Goal: Contribute content: Contribute content

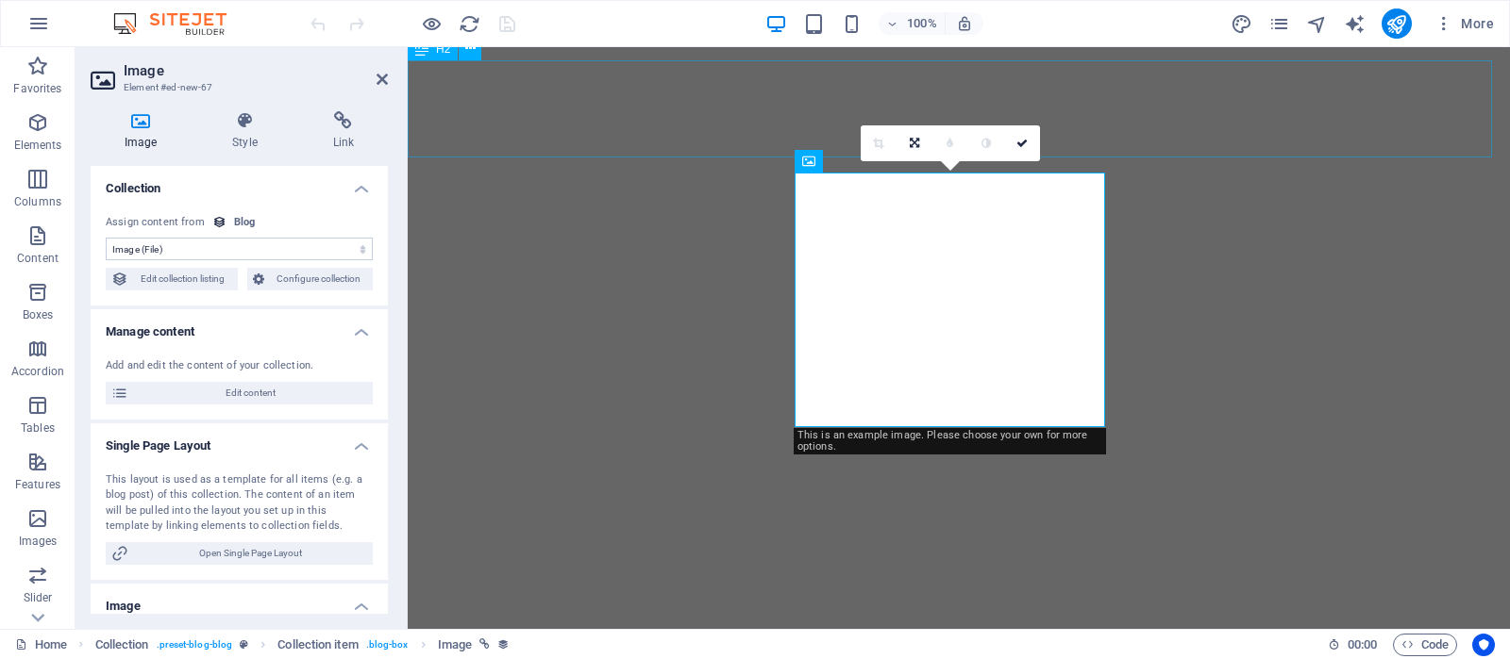
select select "image"
select select "px"
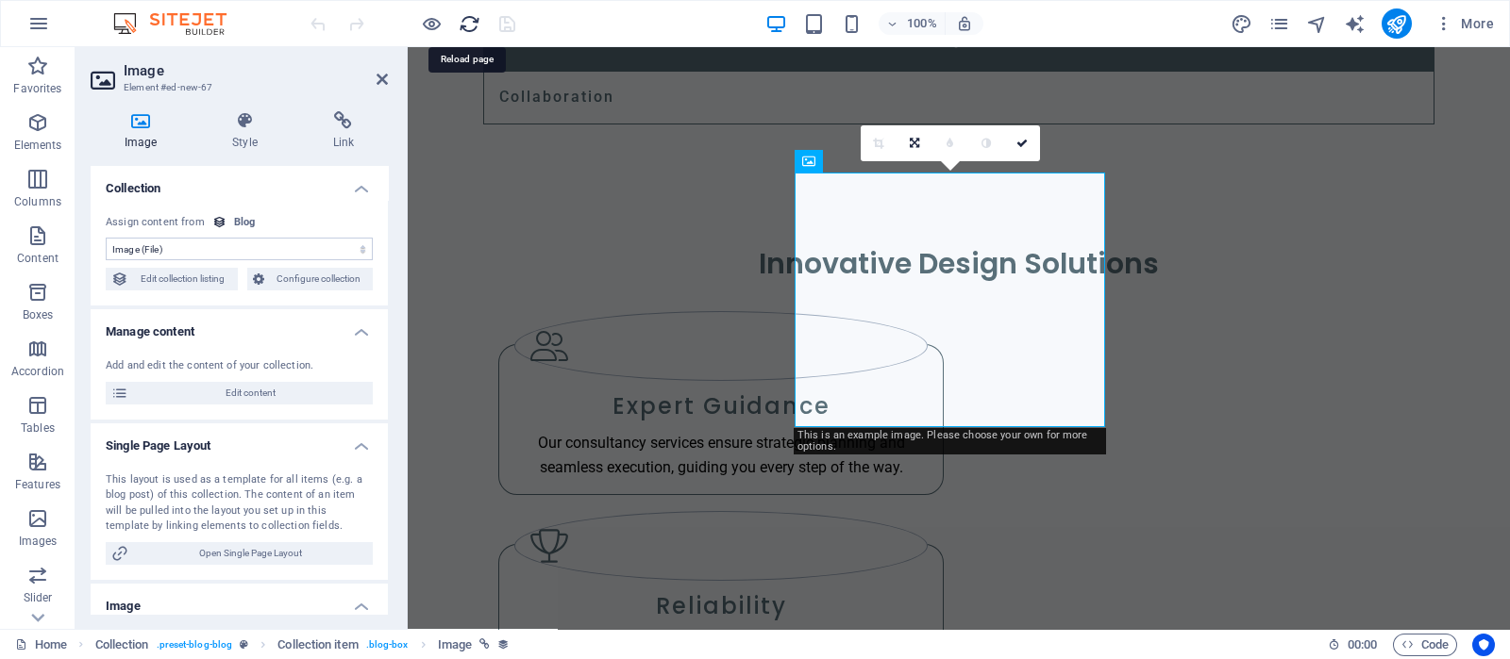
click at [470, 21] on icon "reload" at bounding box center [470, 24] width 22 height 22
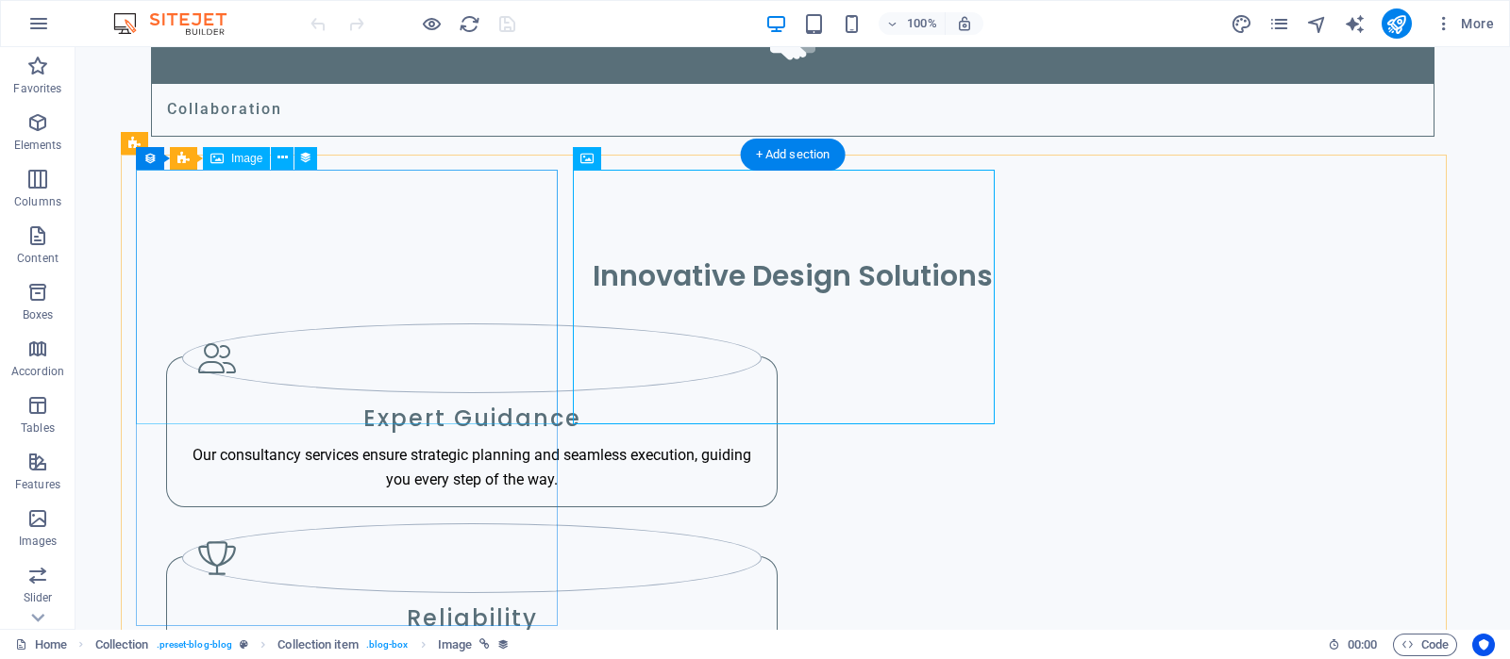
scroll to position [3362, 0]
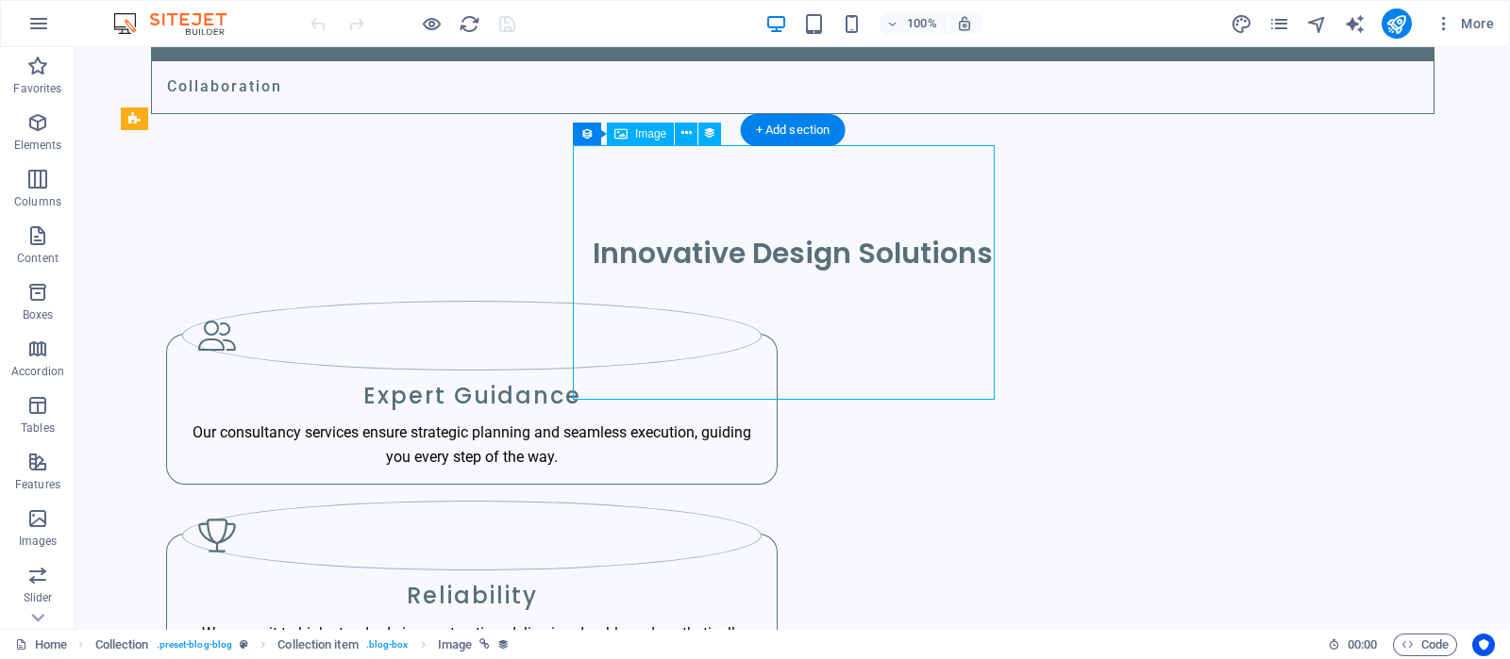
select select "image"
select select "px"
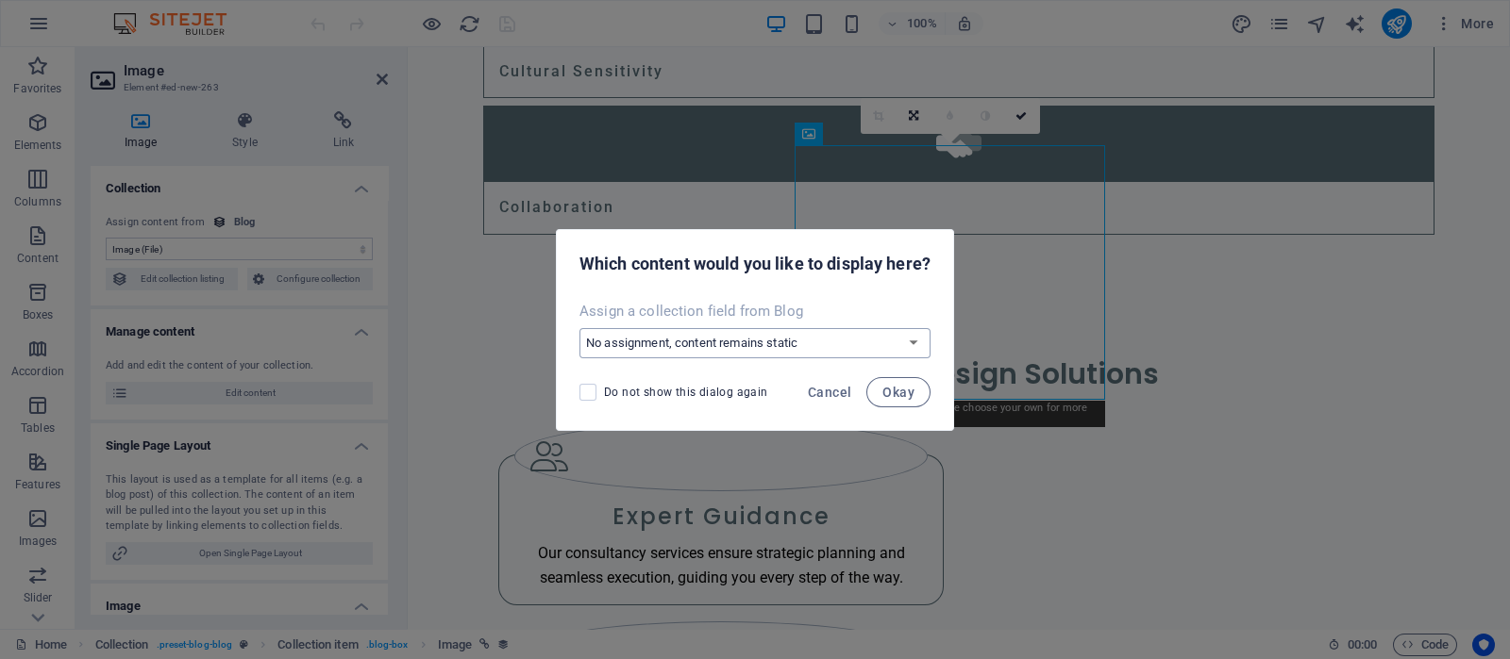
click at [915, 352] on select "No assignment, content remains static Create a new field Created at (Date) Upda…" at bounding box center [754, 343] width 351 height 30
click at [831, 392] on span "Cancel" at bounding box center [829, 392] width 43 height 15
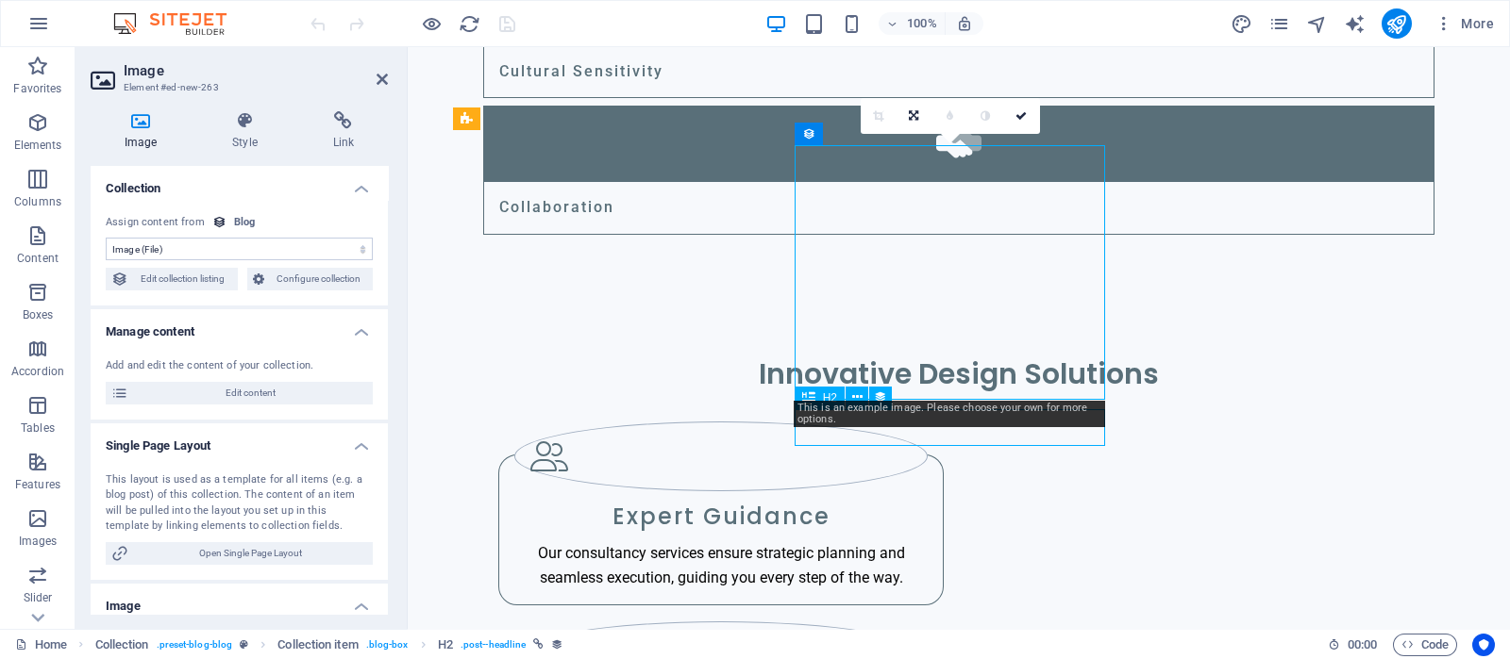
select select "name"
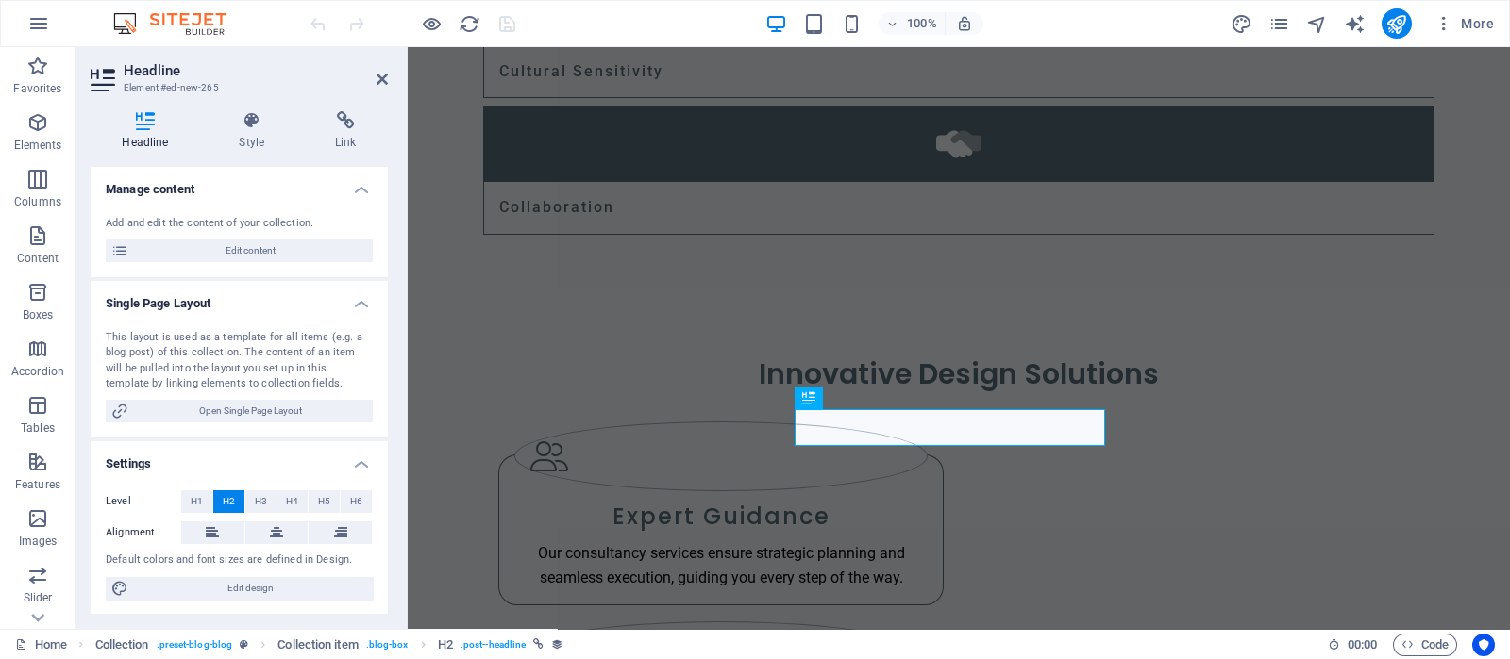
scroll to position [0, 0]
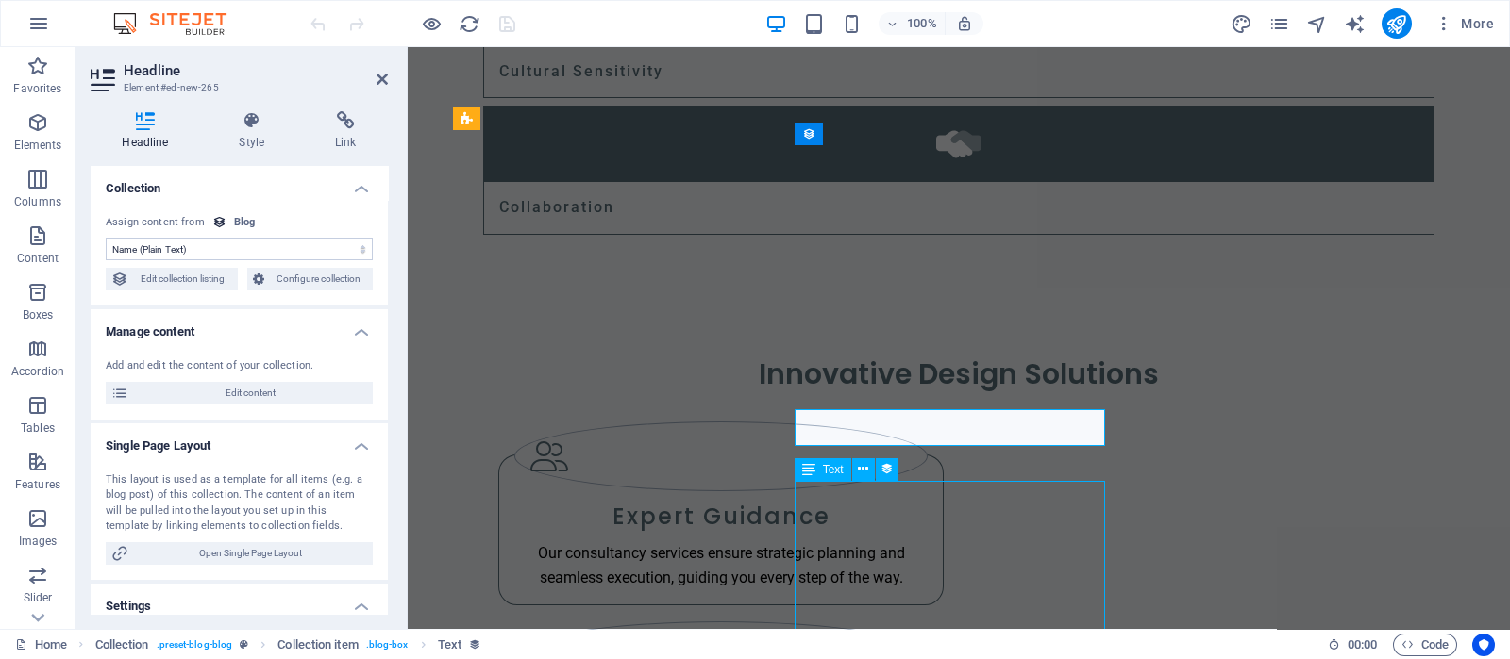
select select "description"
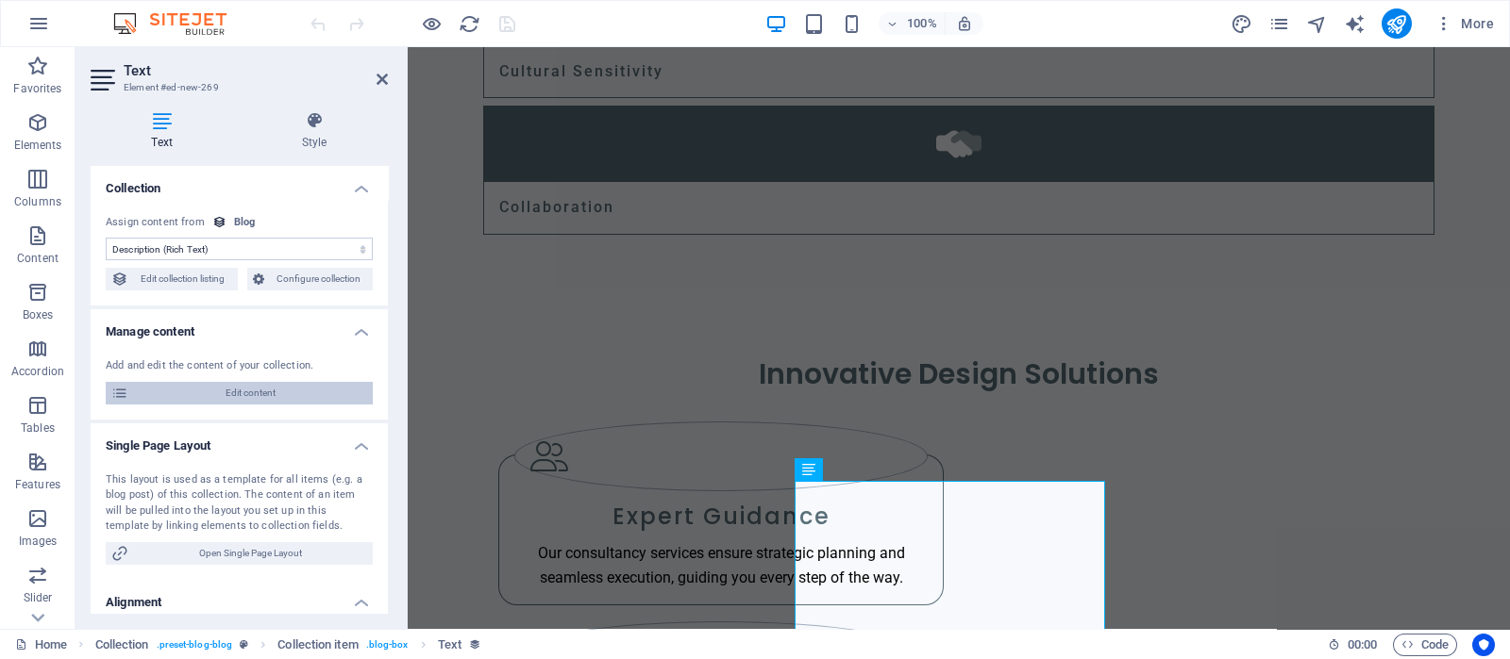
click at [294, 391] on span "Edit content" at bounding box center [250, 393] width 233 height 23
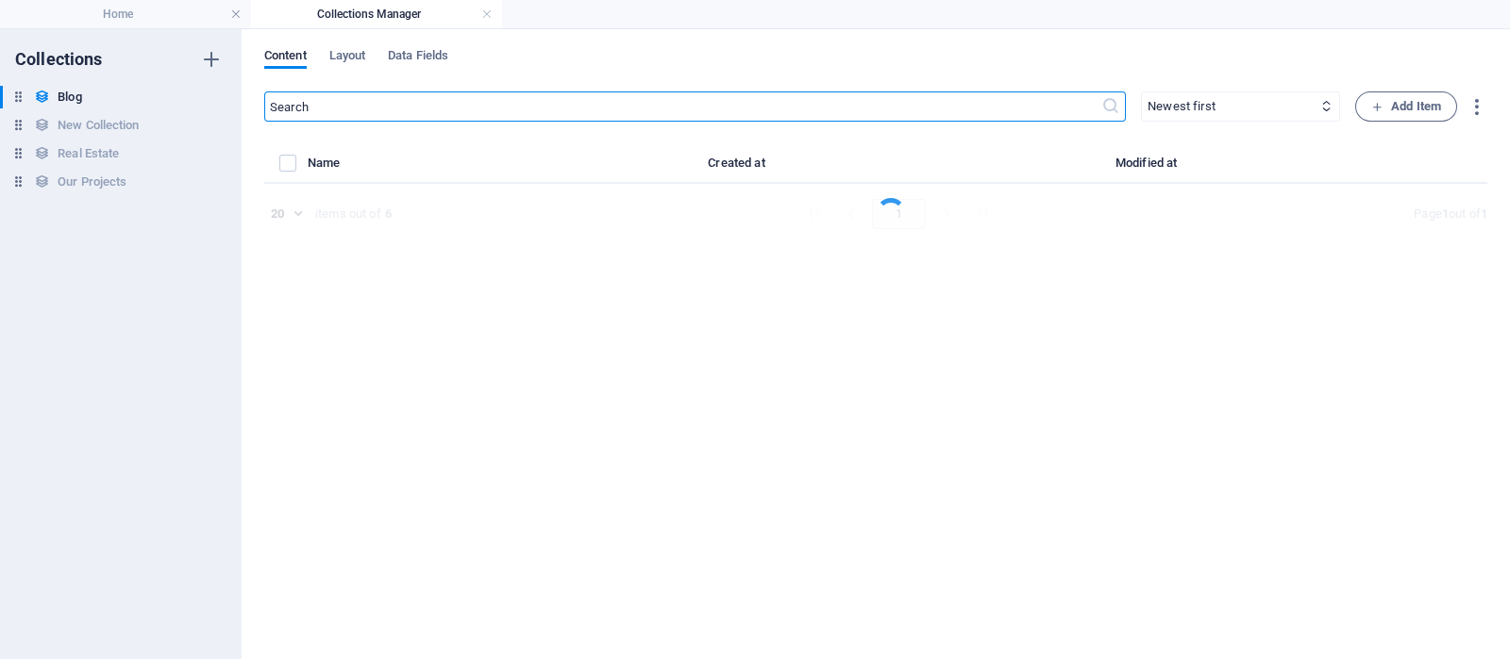
select select "Category 2"
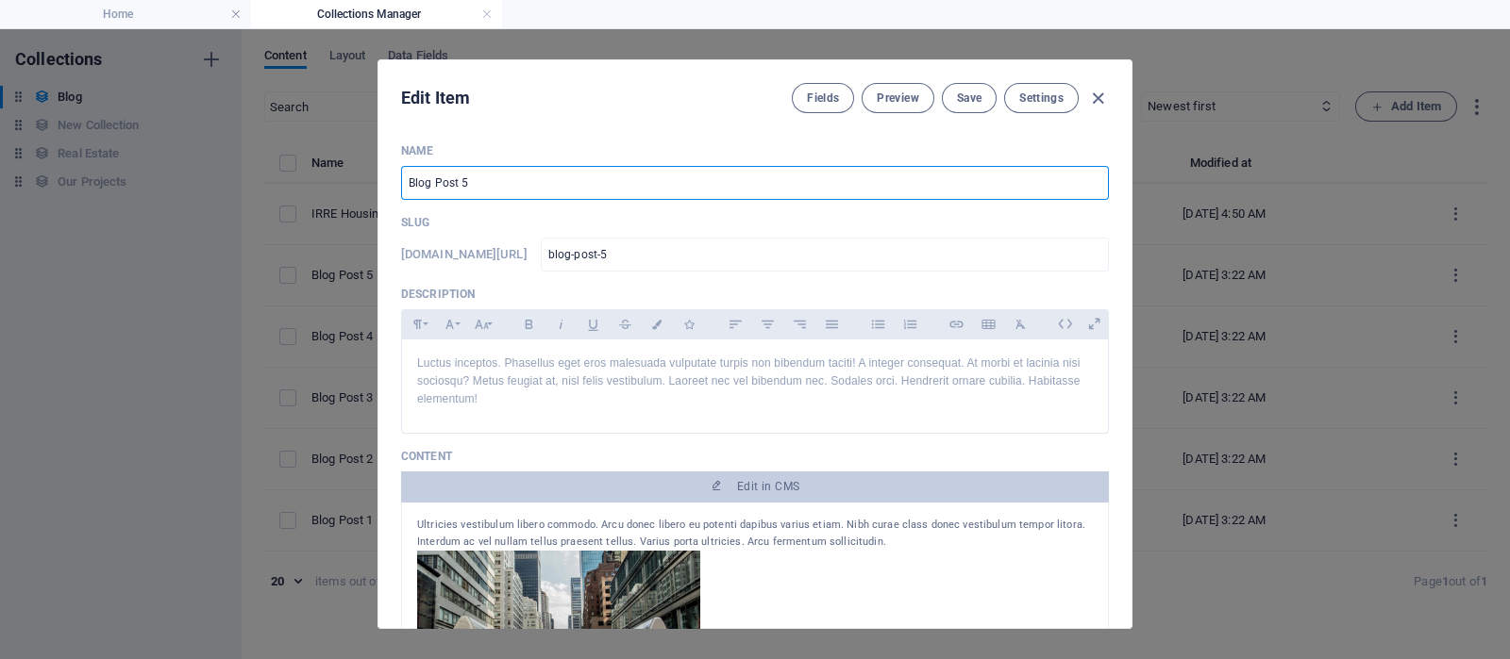
drag, startPoint x: 478, startPoint y: 181, endPoint x: 408, endPoint y: 185, distance: 70.9
click at [408, 185] on input "Blog Post 5" at bounding box center [755, 183] width 708 height 34
paste input "Impact Makers"
type input "Impact Makers"
type input "impact-makers"
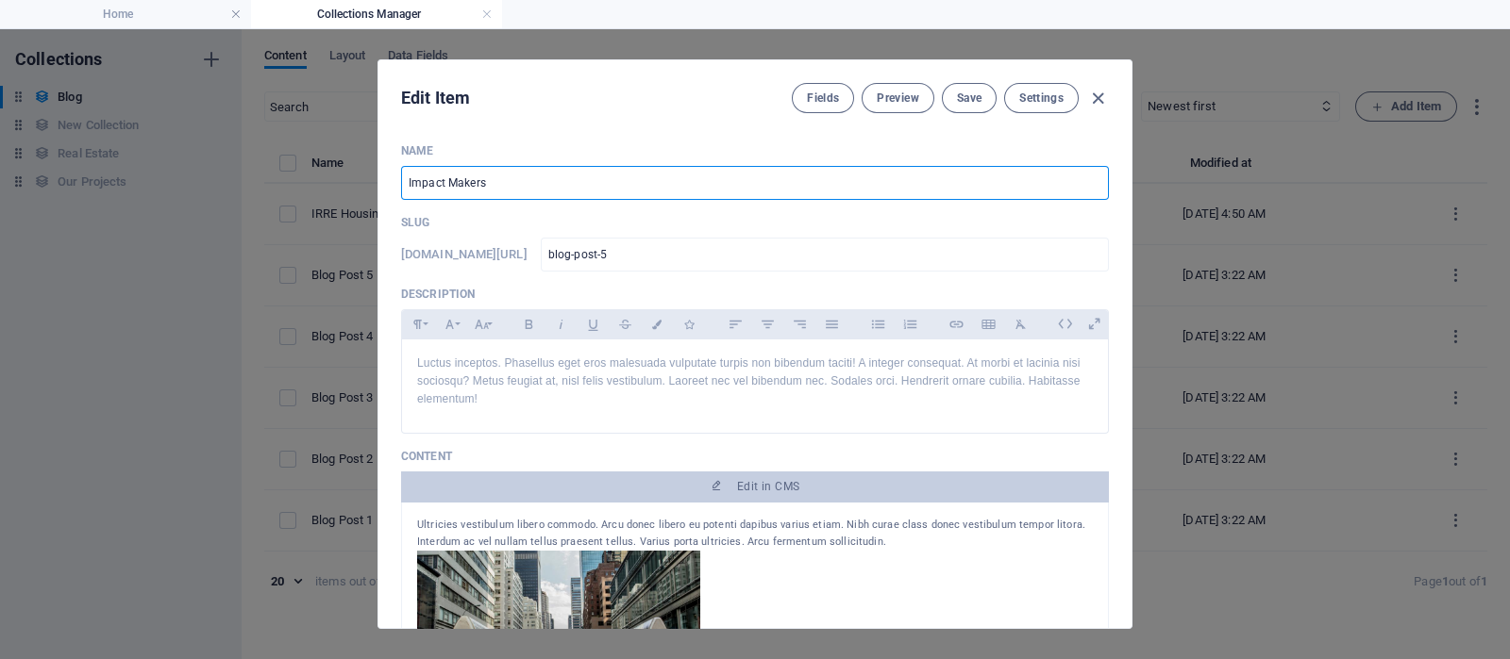
type input "impact-makers"
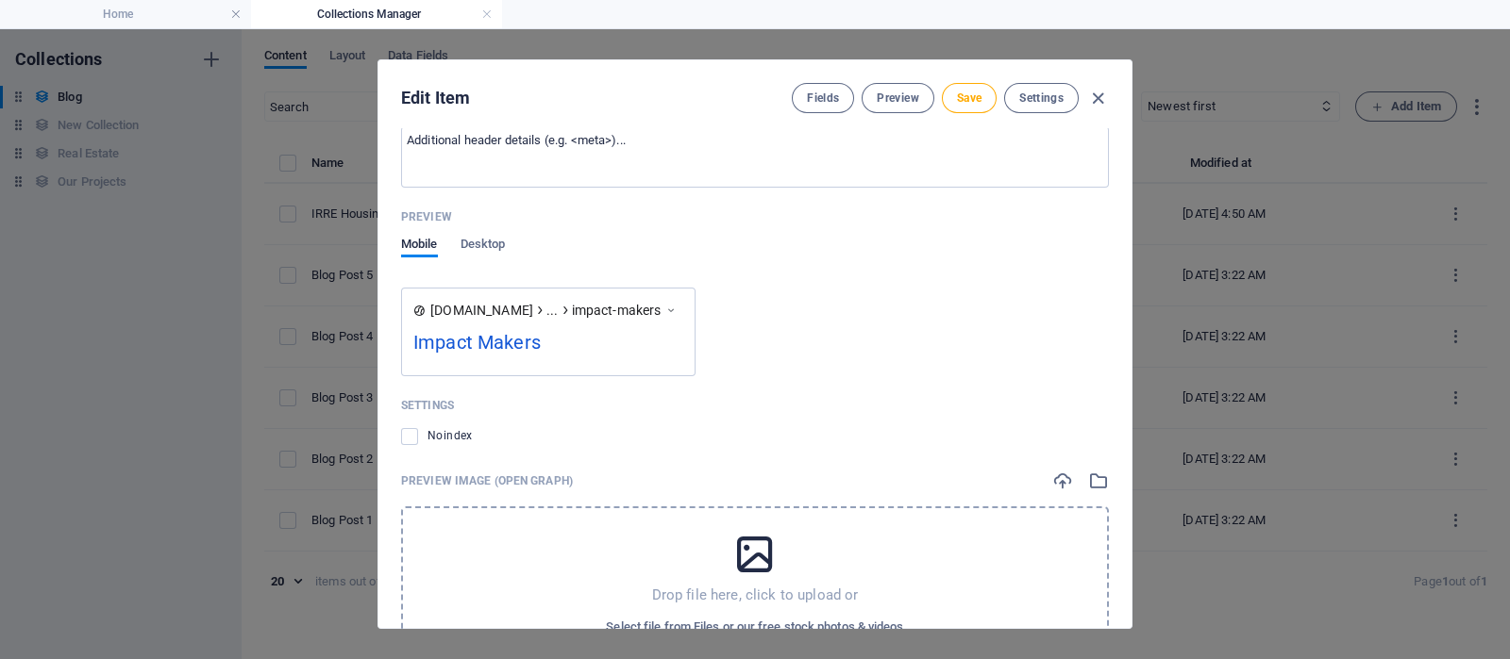
scroll to position [1678, 0]
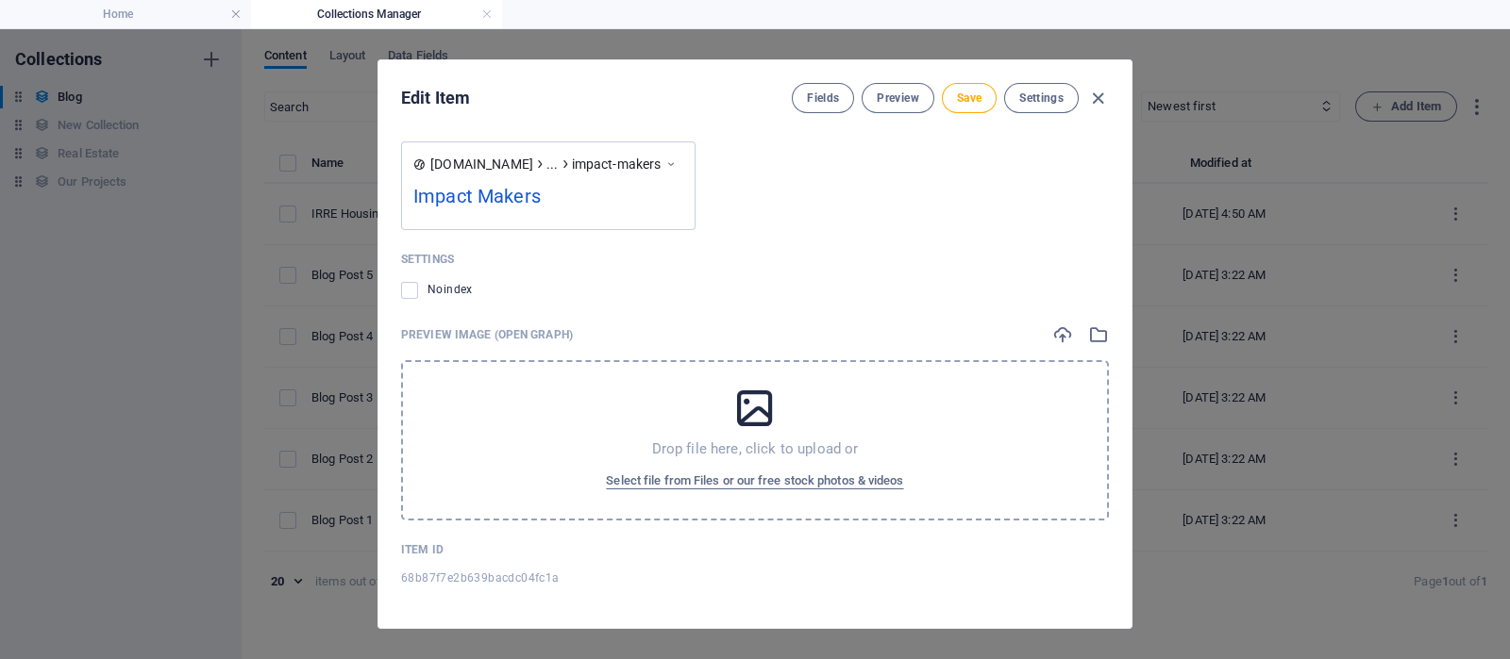
type input "Impact Makers"
click at [747, 430] on icon at bounding box center [754, 408] width 47 height 47
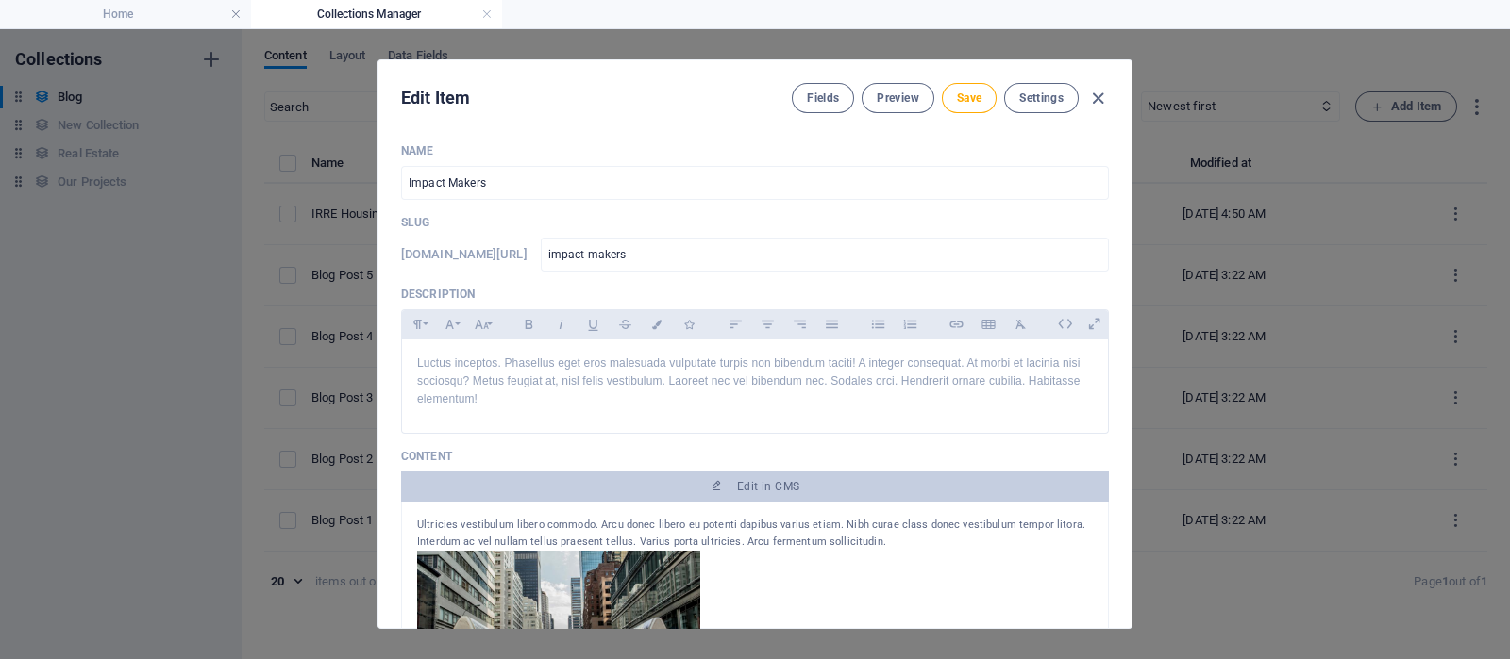
scroll to position [1, 0]
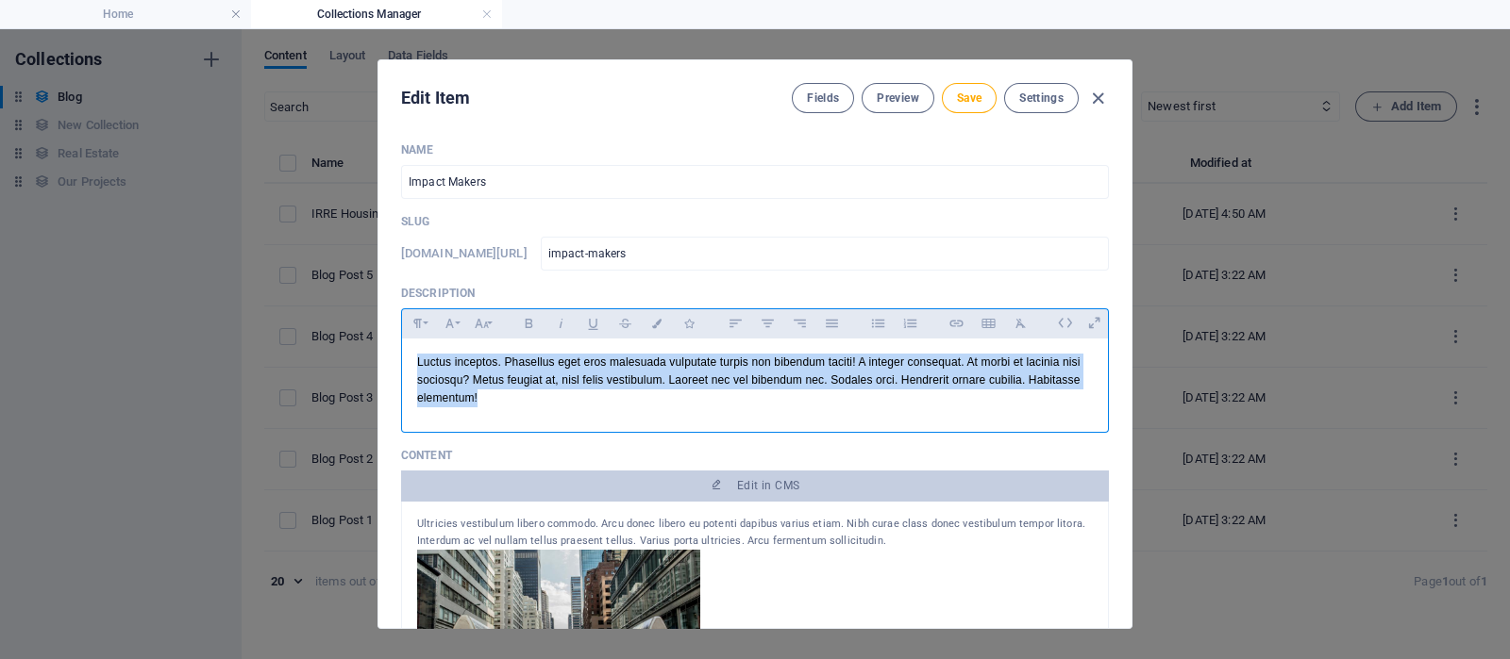
drag, startPoint x: 413, startPoint y: 360, endPoint x: 494, endPoint y: 403, distance: 91.6
click at [494, 403] on div "Luctus inceptos. Phasellus eget eros malesuada vulputate turpis non bibendum ta…" at bounding box center [755, 381] width 706 height 85
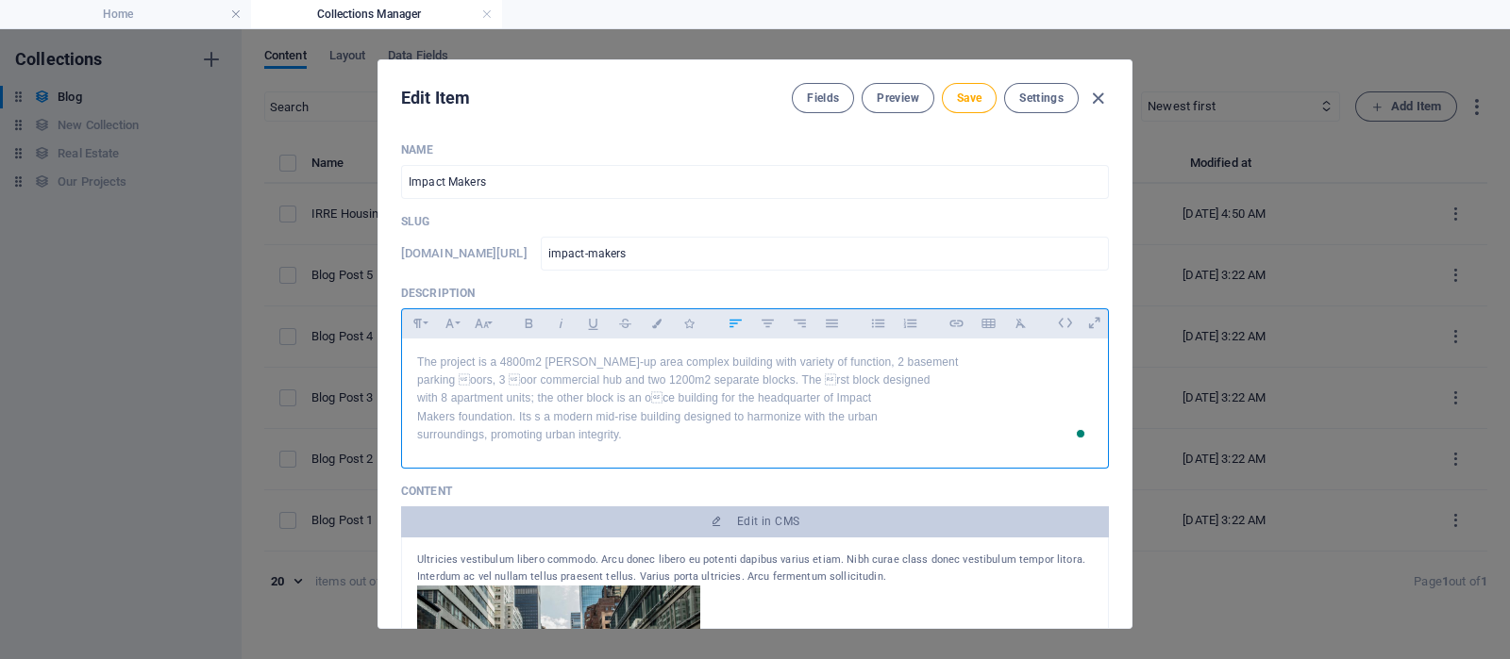
scroll to position [5179, 1]
click at [462, 386] on p "parking oors, 3 oor commercial hub and two 1200m2 separate blocks. The rst b…" at bounding box center [755, 381] width 676 height 18
click at [509, 381] on p "parking floors, 3 oor commercial hub and two 1200m2 separate blocks. The rst …" at bounding box center [755, 381] width 676 height 18
click at [654, 402] on p "with 8 apartment units; the other block is an oce building for the headquarter…" at bounding box center [755, 399] width 676 height 18
click at [658, 402] on p "with 8 apartment units; the other block is an oce building for the headquarter…" at bounding box center [755, 399] width 676 height 18
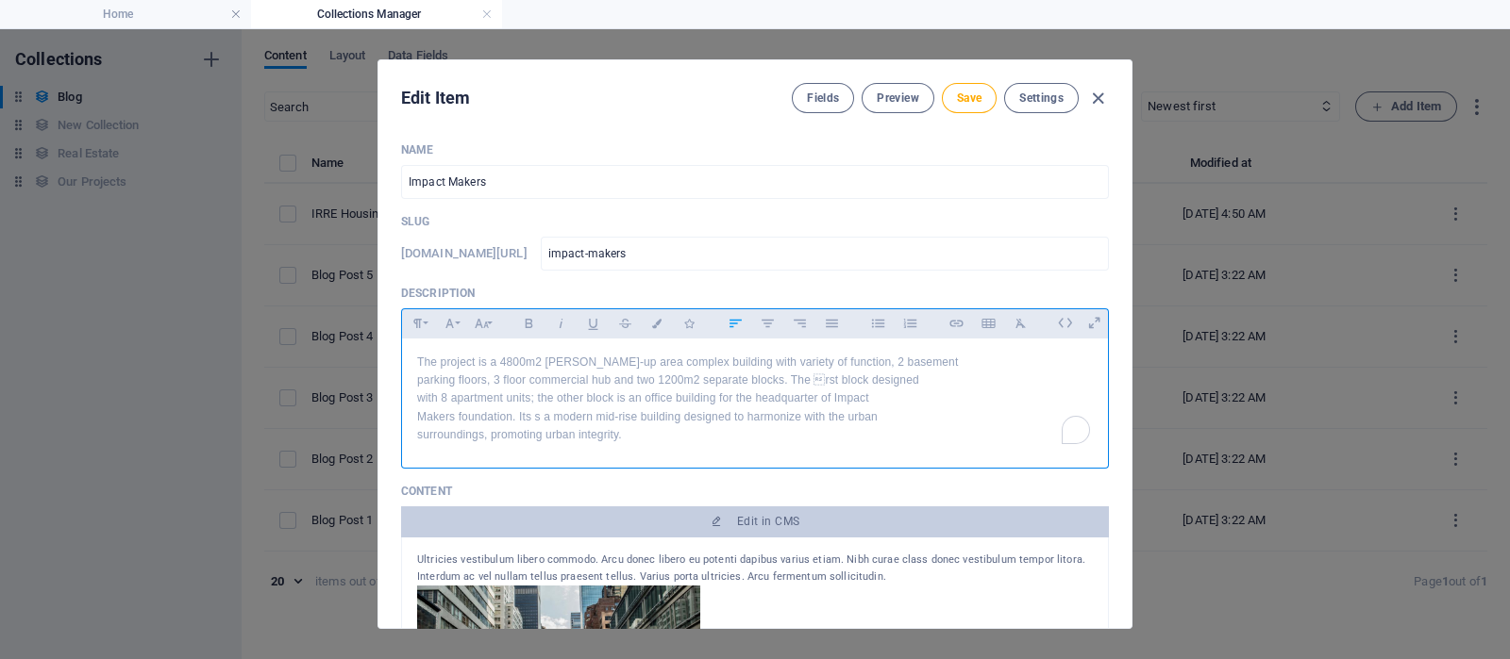
click at [821, 382] on p "parking floors, 3 floor commercial hub and two 1200m2 separate blocks. The rst…" at bounding box center [755, 381] width 676 height 18
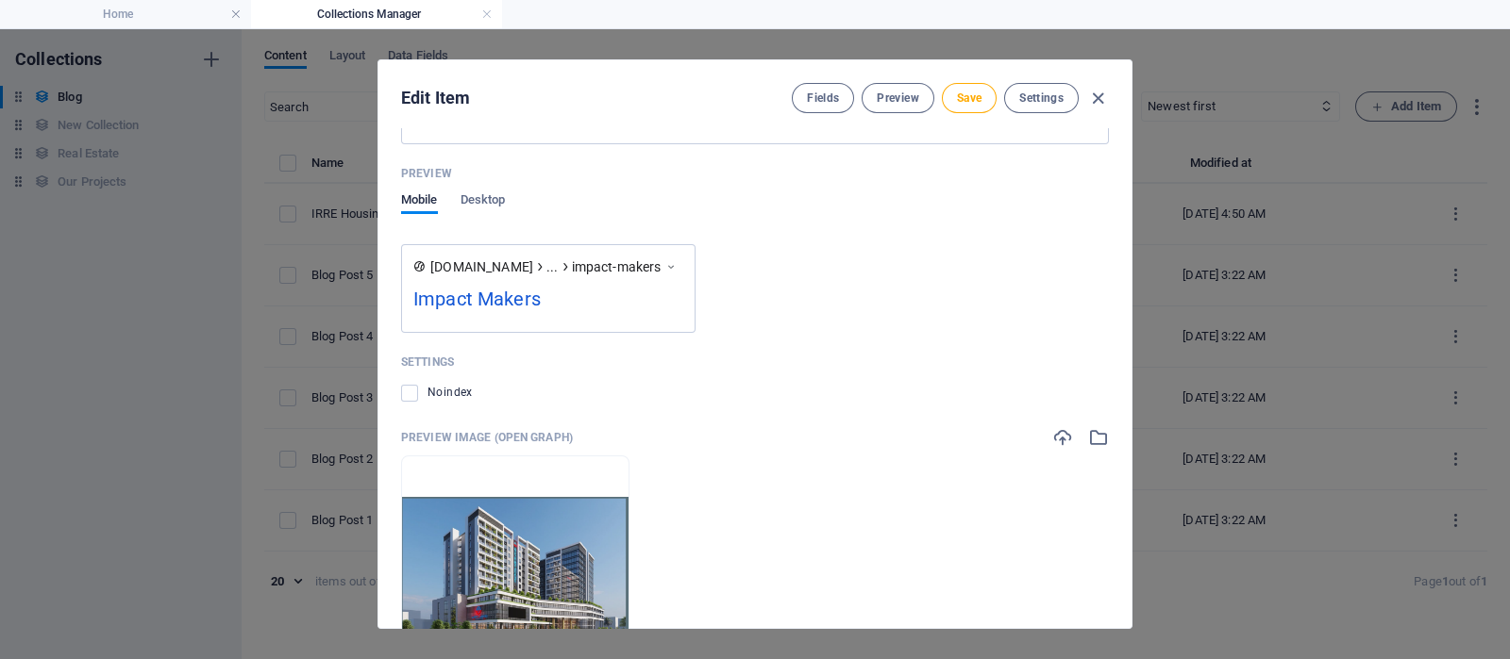
scroll to position [1789, 0]
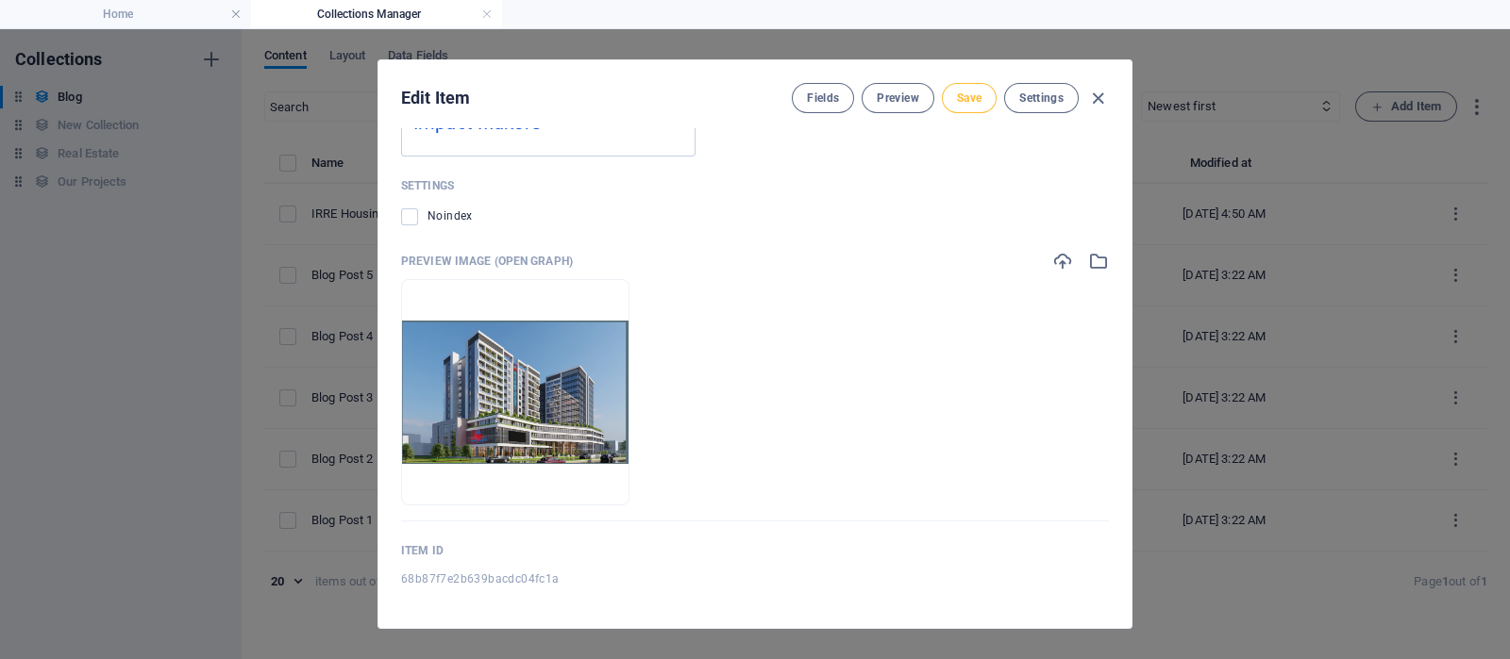
click at [969, 95] on span "Save" at bounding box center [969, 98] width 25 height 15
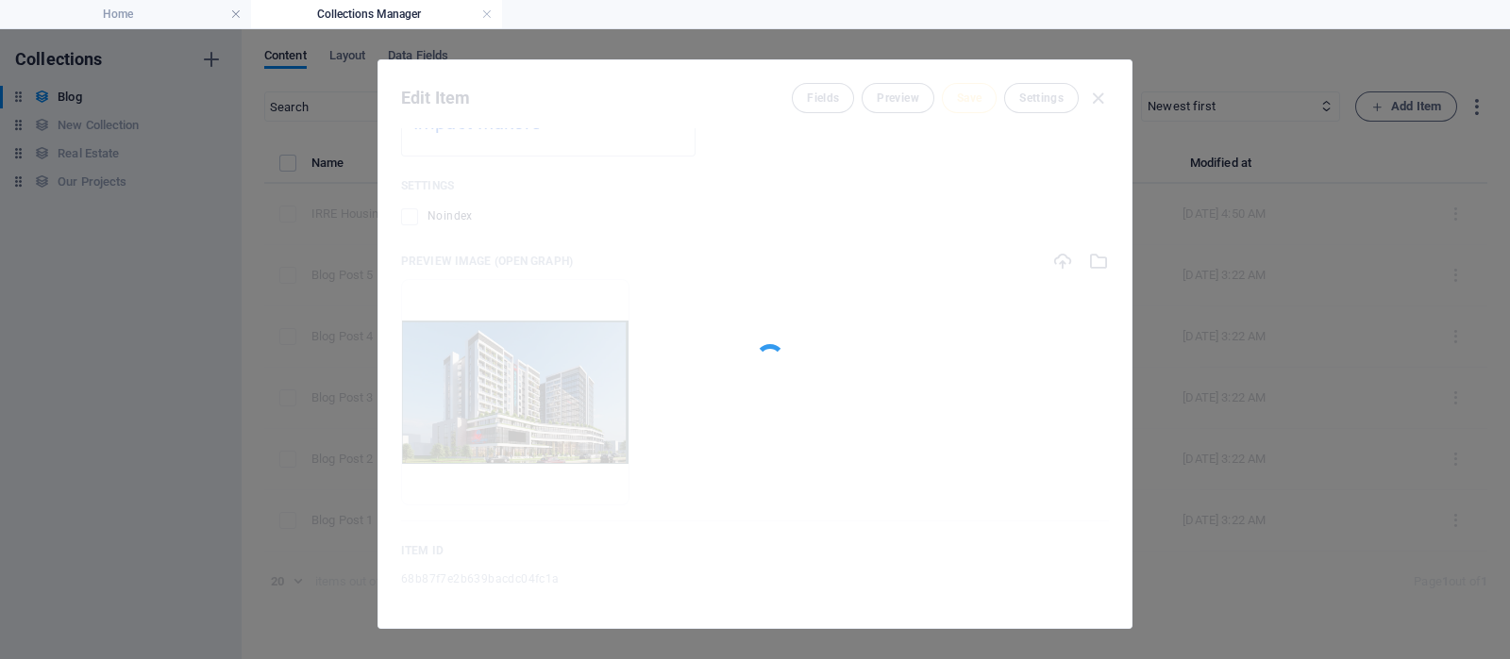
type input "impact-makers"
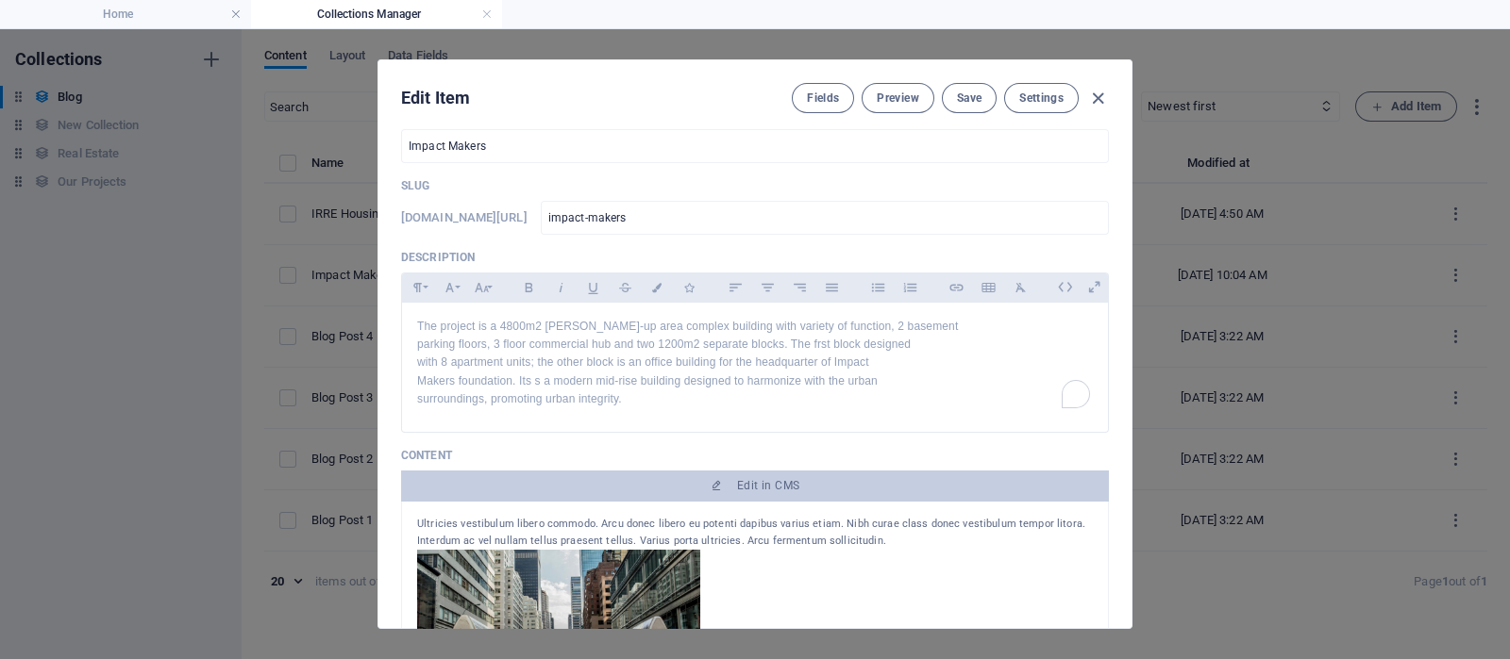
scroll to position [0, 0]
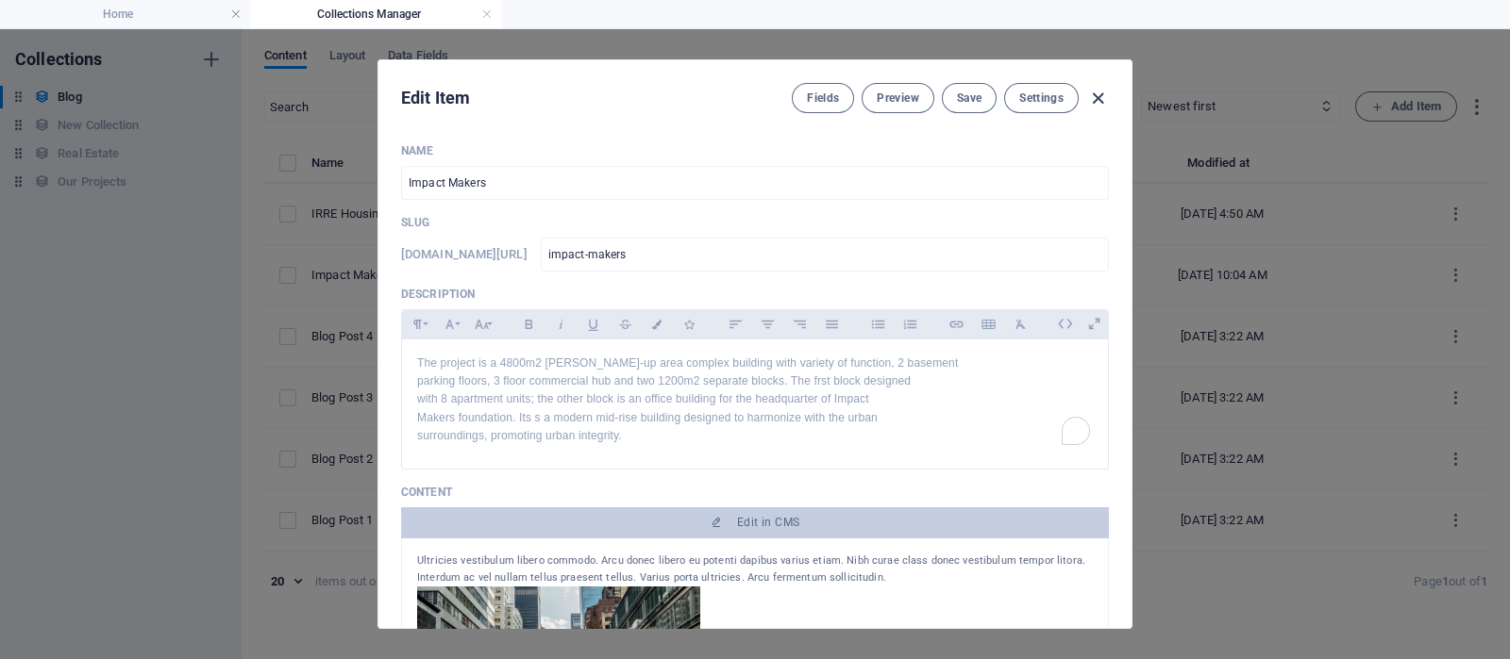
click at [1098, 96] on icon "button" at bounding box center [1098, 99] width 22 height 22
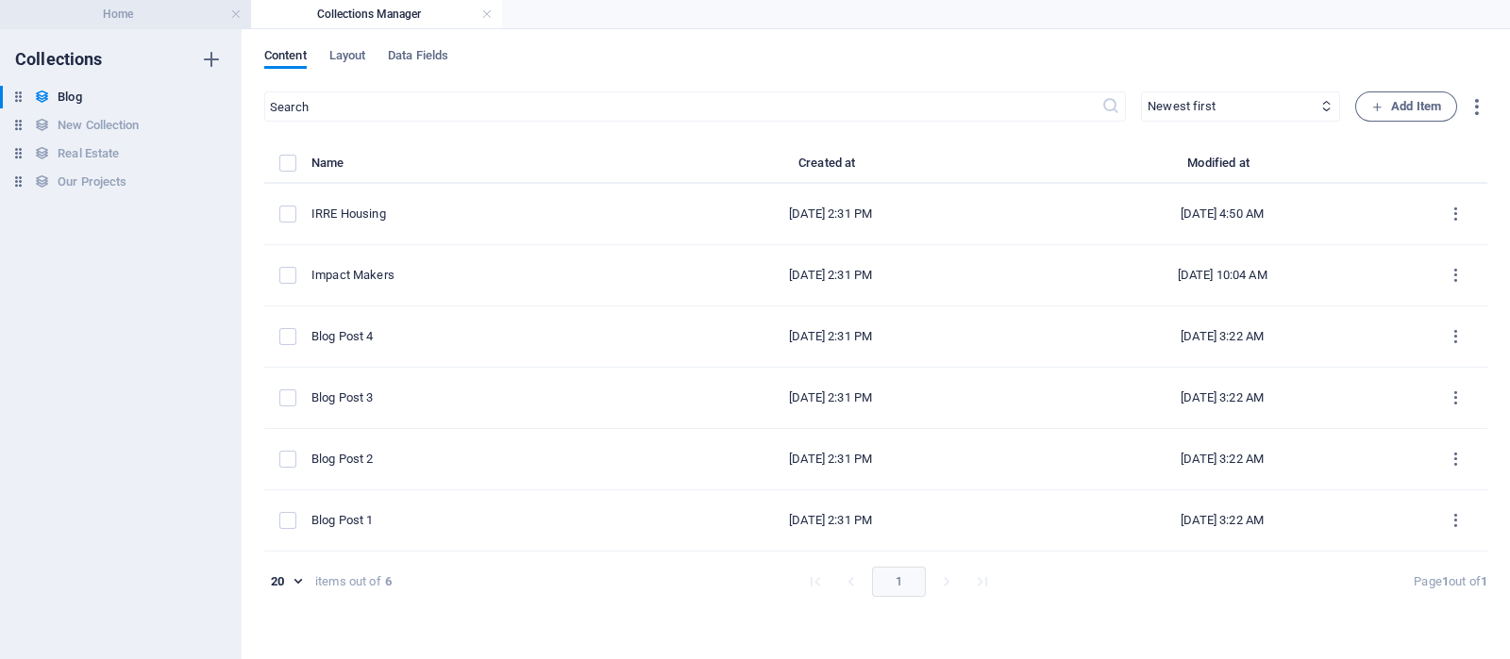
click at [132, 19] on h4 "Home" at bounding box center [125, 14] width 251 height 21
